Goal: Find specific page/section: Find specific page/section

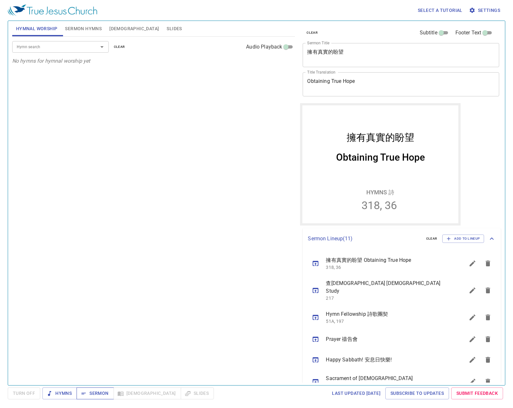
click at [109, 392] on button "Sermon" at bounding box center [95, 394] width 37 height 12
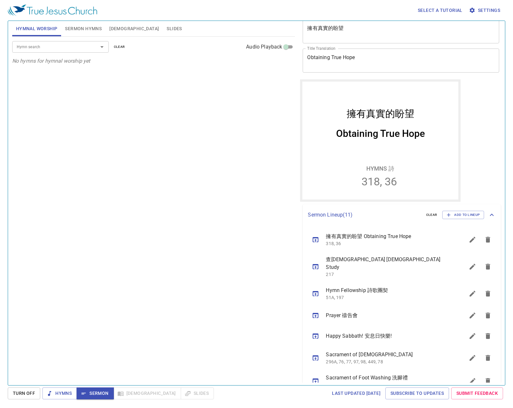
scroll to position [64, 0]
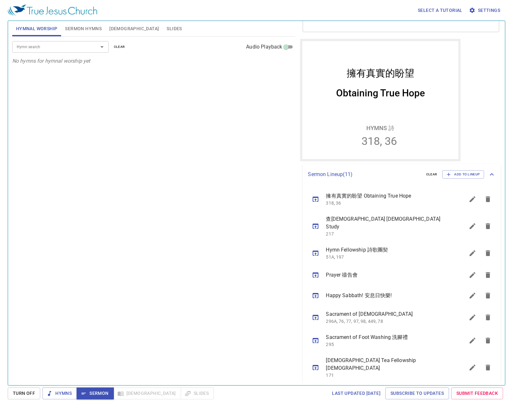
drag, startPoint x: 477, startPoint y: 129, endPoint x: 471, endPoint y: 143, distance: 15.7
click at [477, 129] on div "clear Subtitle Footer Text Sermon Title 擁有真實的盼望 x Sermon Title Title Translatio…" at bounding box center [400, 200] width 206 height 365
click at [311, 268] on button "sermon lineup list" at bounding box center [315, 275] width 15 height 15
click at [246, 192] on div "Hymn search Hymn search clear Audio Playback No hymns for hymnal worship yet" at bounding box center [153, 208] width 283 height 343
click at [174, 167] on div "Hymn search Hymn search clear Audio Playback No hymns for hymnal worship yet" at bounding box center [153, 208] width 283 height 343
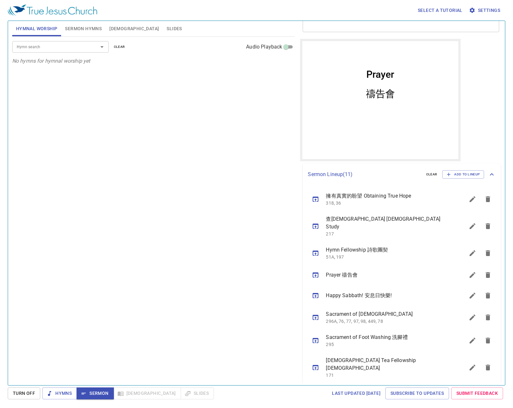
click at [218, 161] on div "Hymn search Hymn search clear Audio Playback No hymns for hymnal worship yet" at bounding box center [153, 208] width 283 height 343
click at [236, 167] on div "Hymn search Hymn search clear Audio Playback No hymns for hymnal worship yet" at bounding box center [153, 208] width 283 height 343
click at [214, 239] on div "Hymn search Hymn search clear Audio Playback No hymns for hymnal worship yet" at bounding box center [153, 208] width 283 height 343
click at [196, 166] on div "Hymn search Hymn search clear Audio Playback No hymns for hymnal worship yet" at bounding box center [153, 208] width 283 height 343
